Goal: Task Accomplishment & Management: Manage account settings

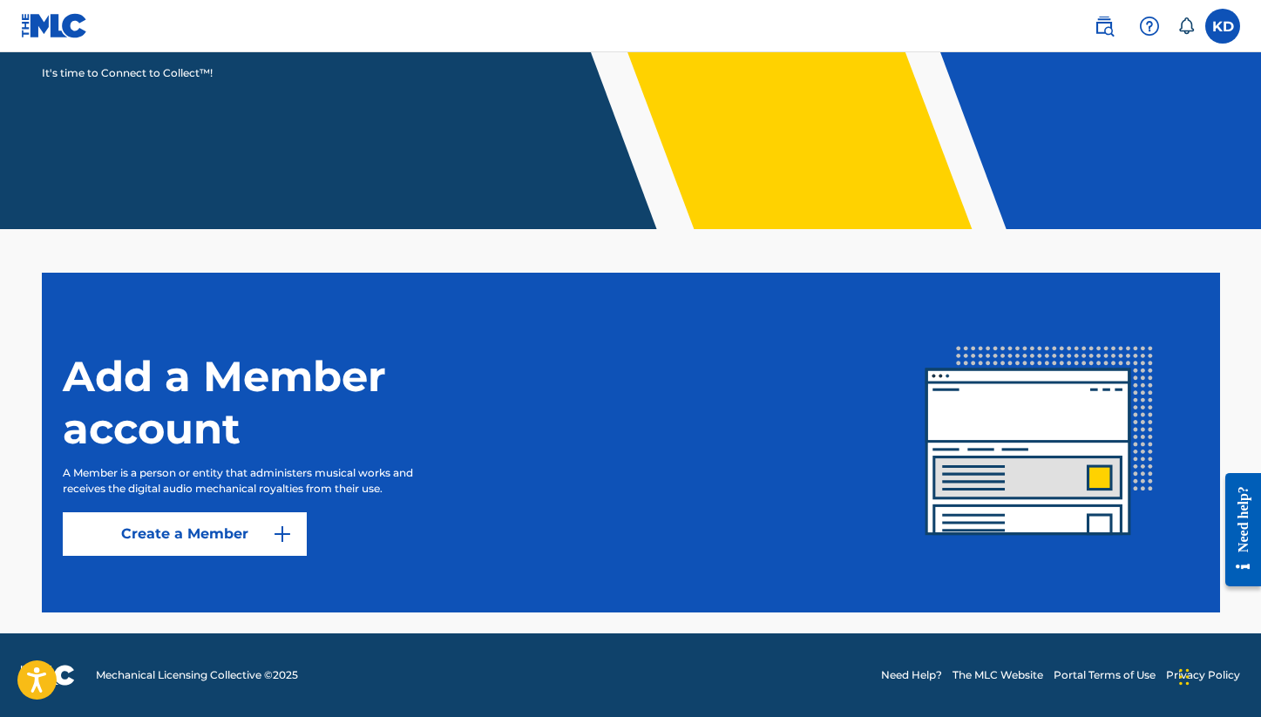
scroll to position [281, 0]
click at [1099, 28] on img at bounding box center [1103, 26] width 21 height 21
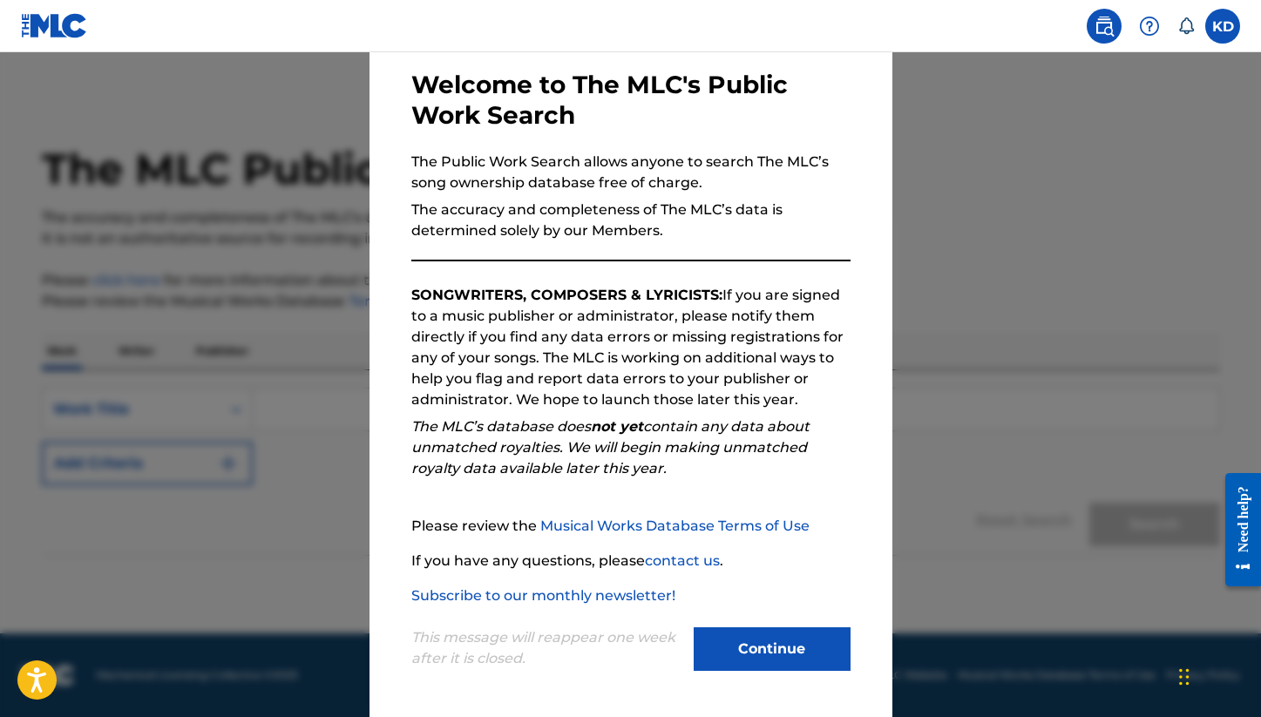
scroll to position [80, 0]
click at [754, 656] on button "Continue" at bounding box center [771, 649] width 157 height 44
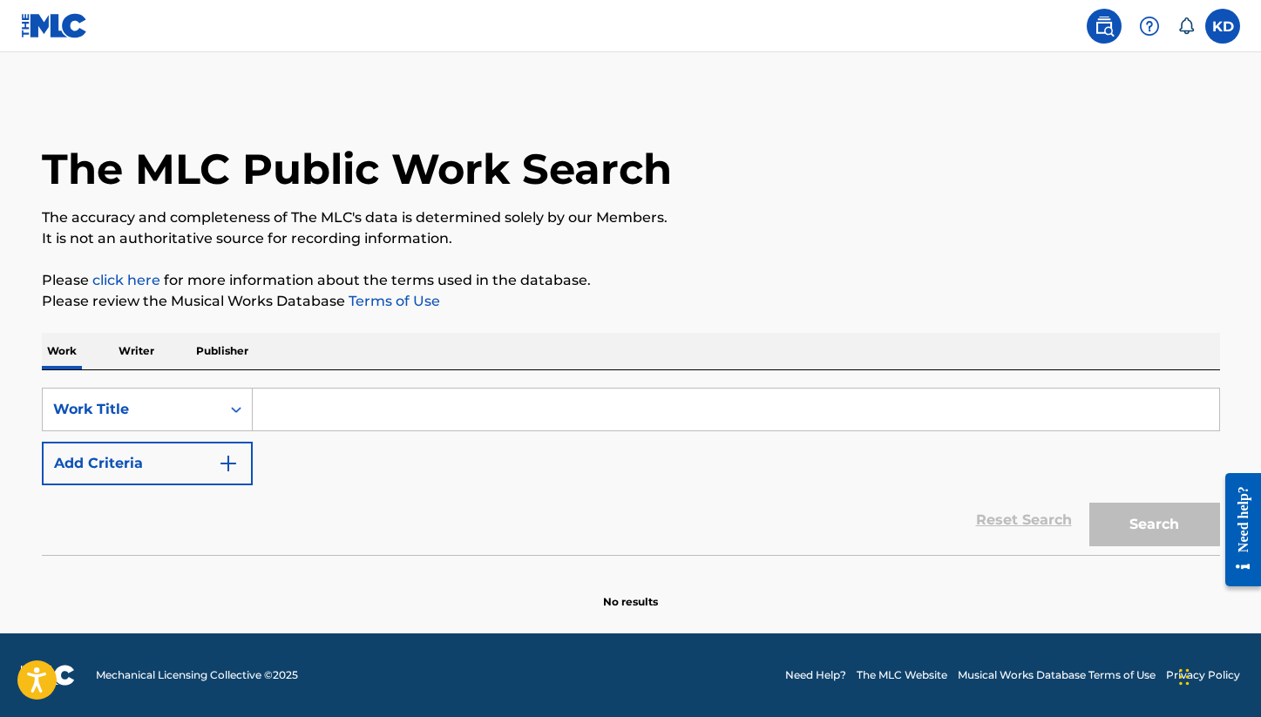
scroll to position [0, 0]
click at [1220, 34] on label at bounding box center [1222, 26] width 35 height 35
click at [1222, 26] on input "KD [PERSON_NAME] [EMAIL_ADDRESS][DOMAIN_NAME] Notification Preferences Profile …" at bounding box center [1222, 26] width 0 height 0
click at [1051, 213] on link "Profile" at bounding box center [1050, 217] width 35 height 16
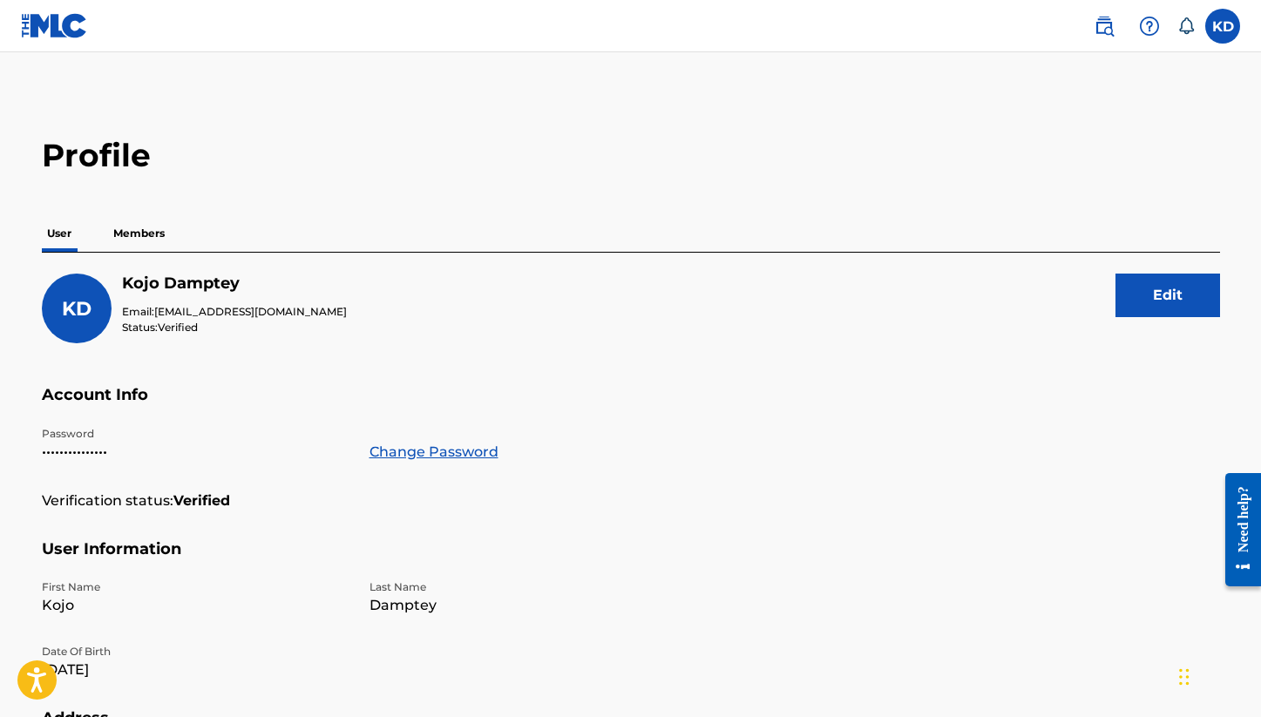
click at [139, 239] on p "Members" at bounding box center [139, 233] width 62 height 37
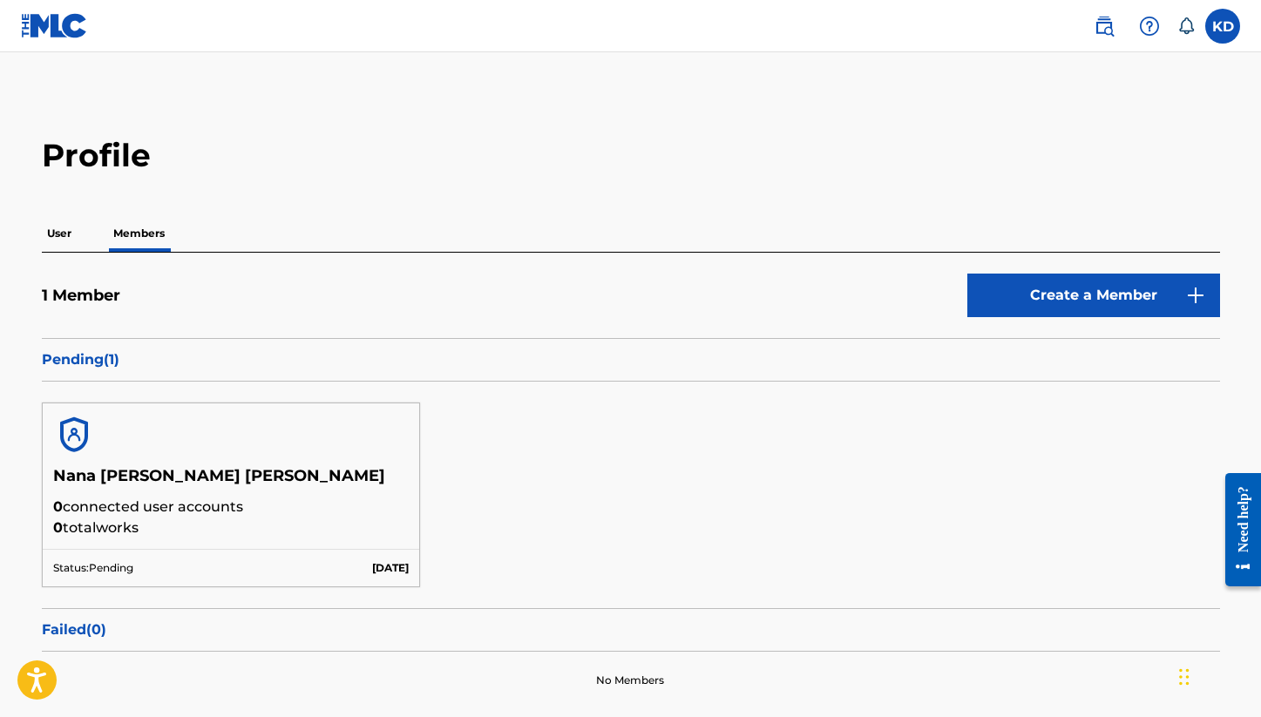
click at [61, 235] on p "User" at bounding box center [59, 233] width 35 height 37
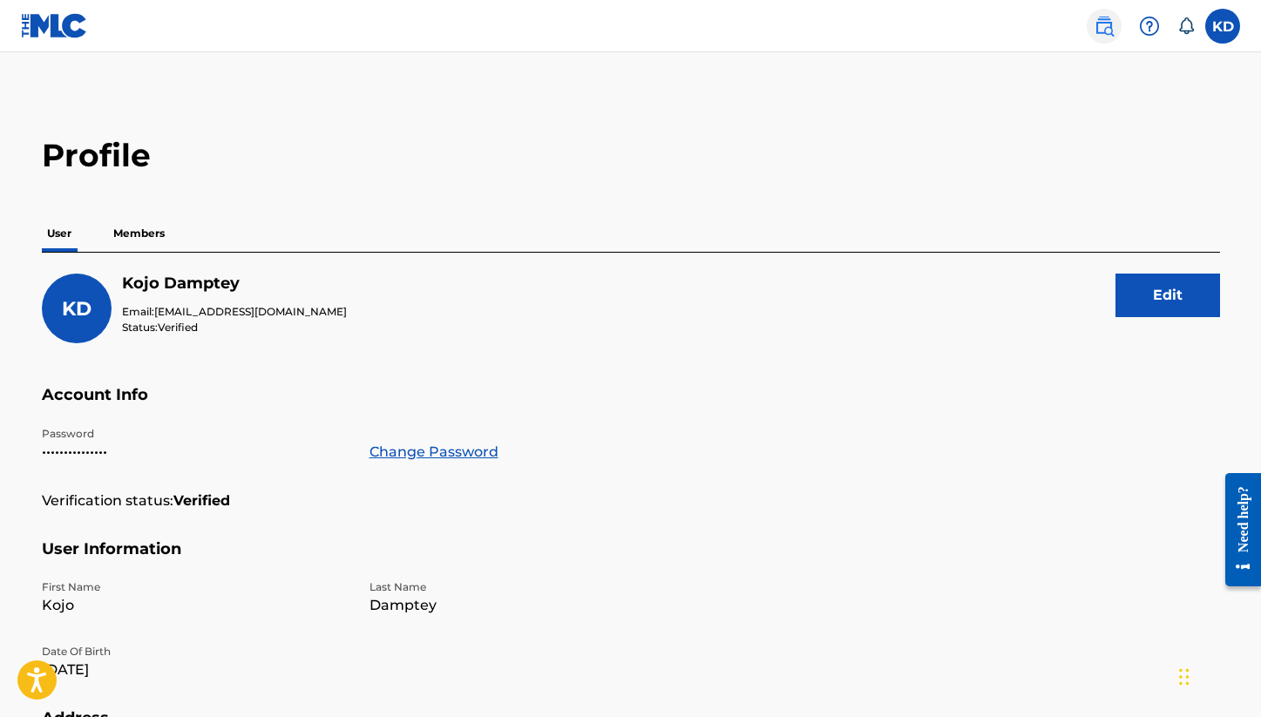
click at [1104, 30] on img at bounding box center [1103, 26] width 21 height 21
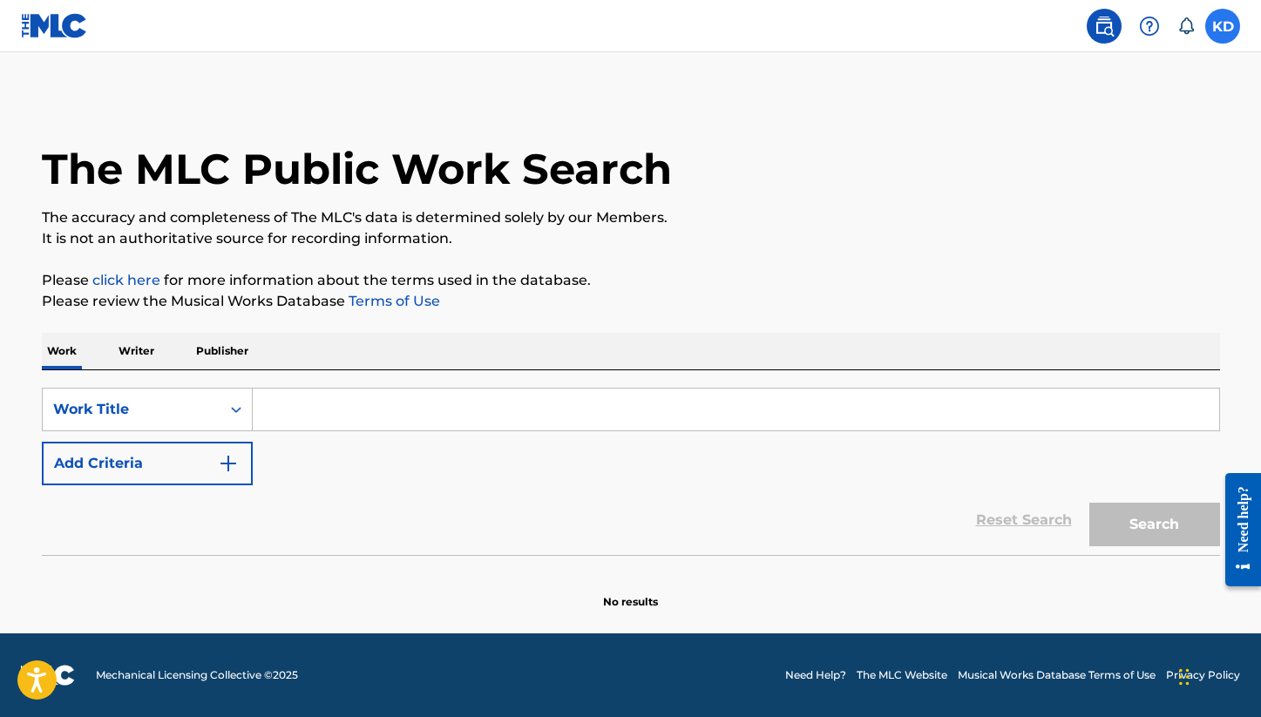
click at [1216, 26] on label at bounding box center [1222, 26] width 35 height 35
click at [1222, 26] on input "KD [PERSON_NAME] [EMAIL_ADDRESS][DOMAIN_NAME] Notification Preferences Profile …" at bounding box center [1222, 26] width 0 height 0
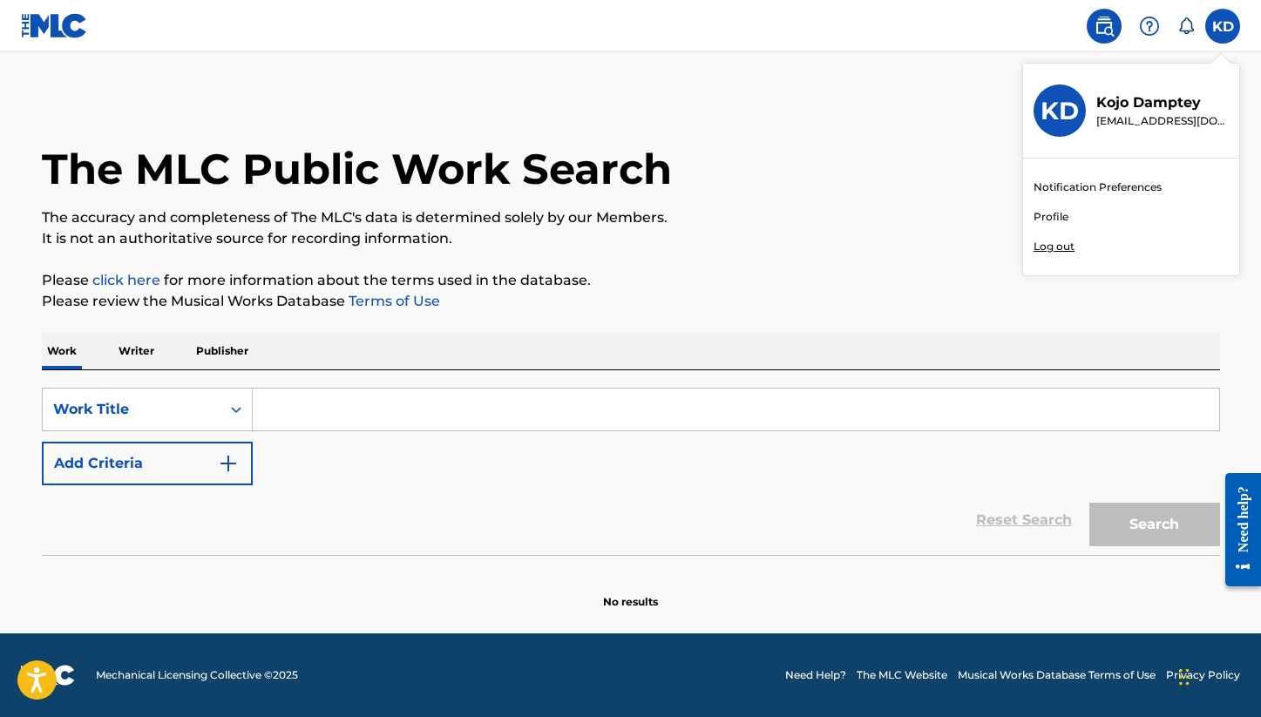
click at [1087, 190] on link "Notification Preferences" at bounding box center [1097, 187] width 128 height 16
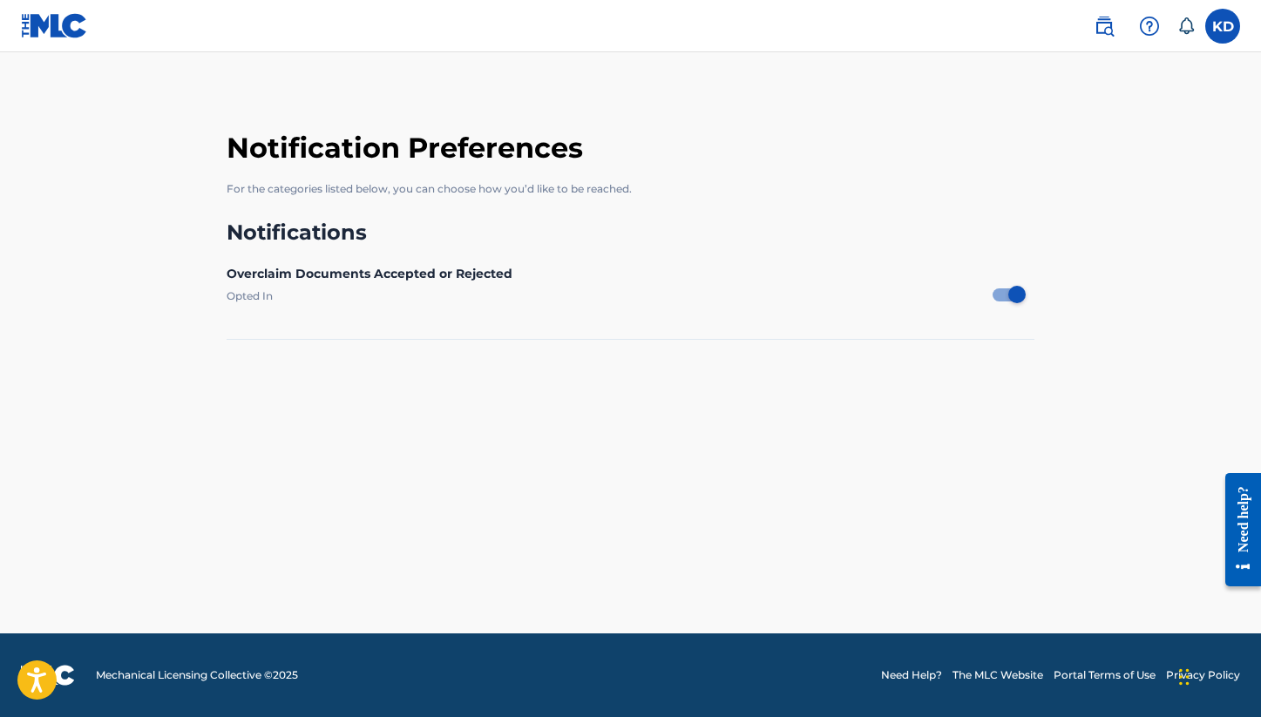
click at [1180, 22] on icon at bounding box center [1185, 25] width 17 height 17
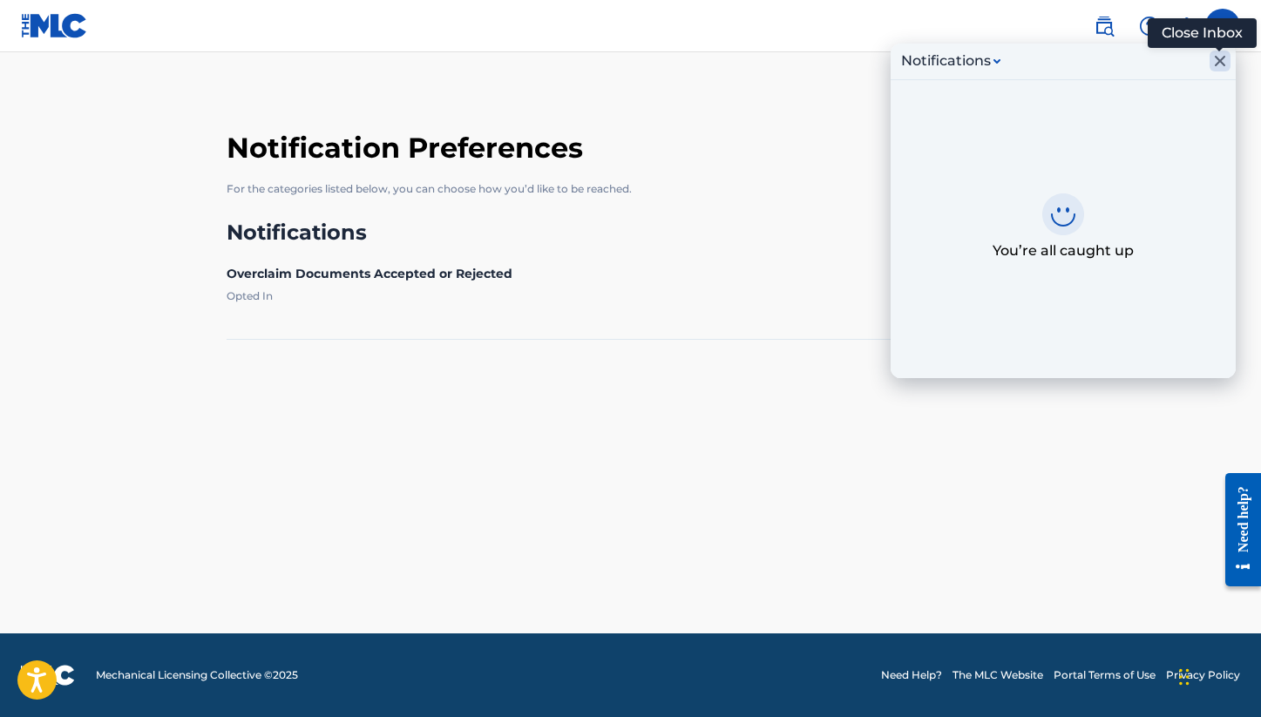
click at [1214, 57] on icon "Close Inbox" at bounding box center [1219, 61] width 21 height 21
